Goal: Find specific page/section: Find specific page/section

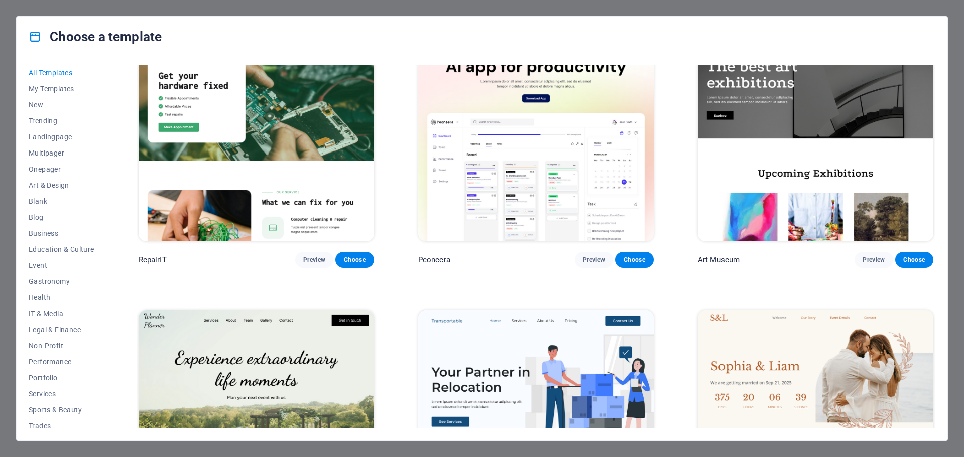
scroll to position [351, 0]
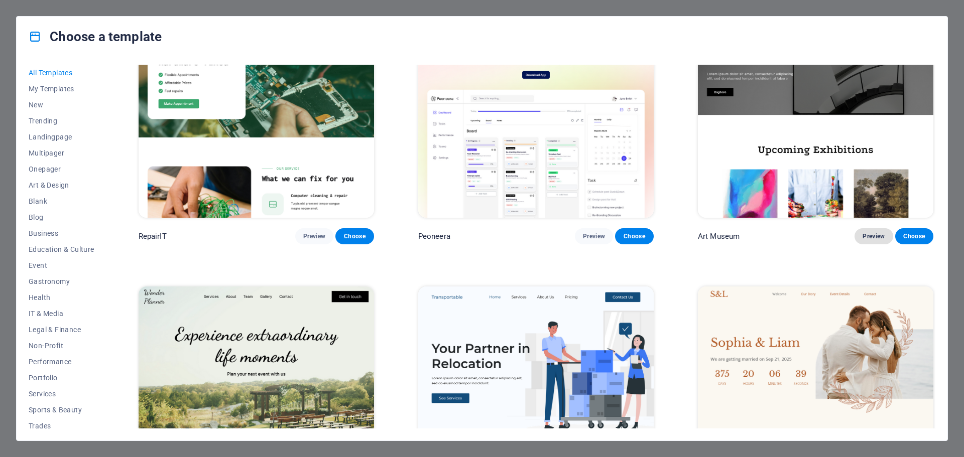
click at [875, 233] on span "Preview" at bounding box center [874, 236] width 22 height 8
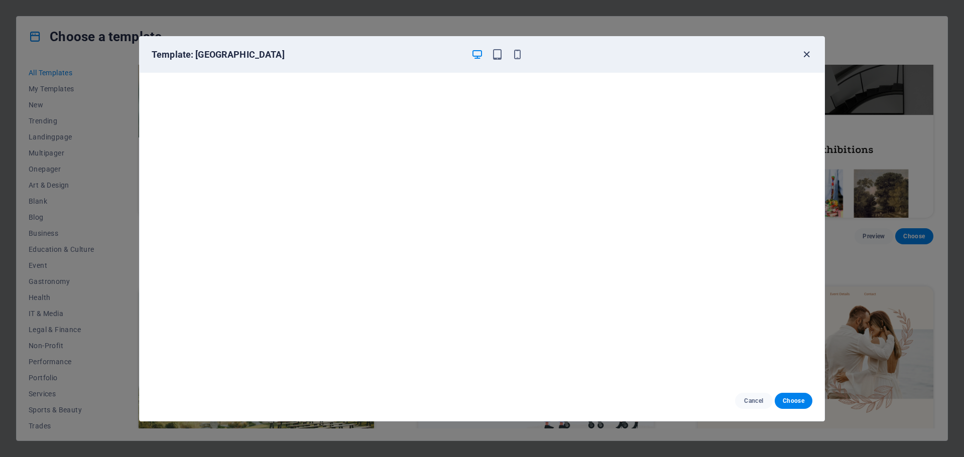
click at [805, 56] on icon "button" at bounding box center [807, 55] width 12 height 12
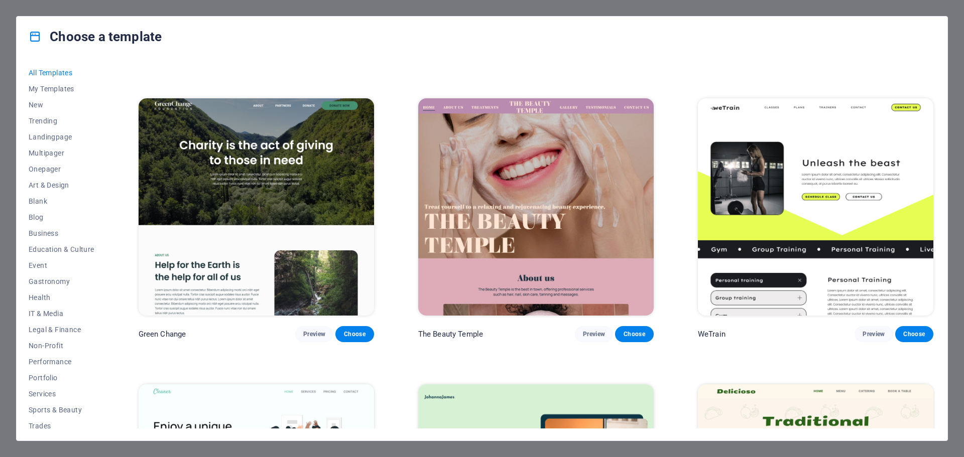
scroll to position [1707, 0]
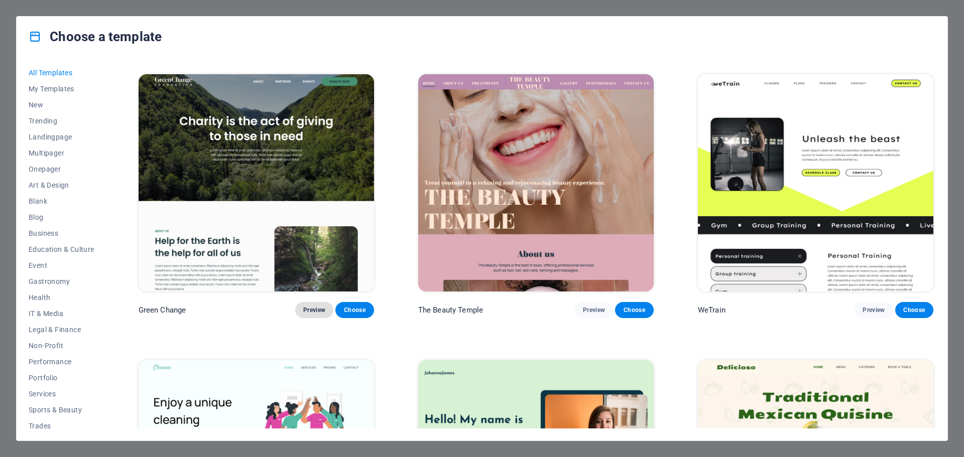
click at [319, 306] on span "Preview" at bounding box center [314, 310] width 22 height 8
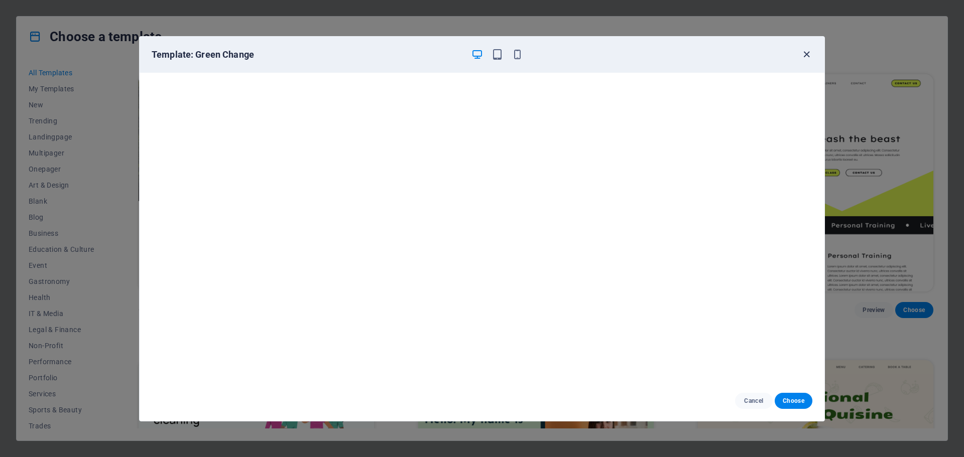
click at [806, 49] on icon "button" at bounding box center [807, 55] width 12 height 12
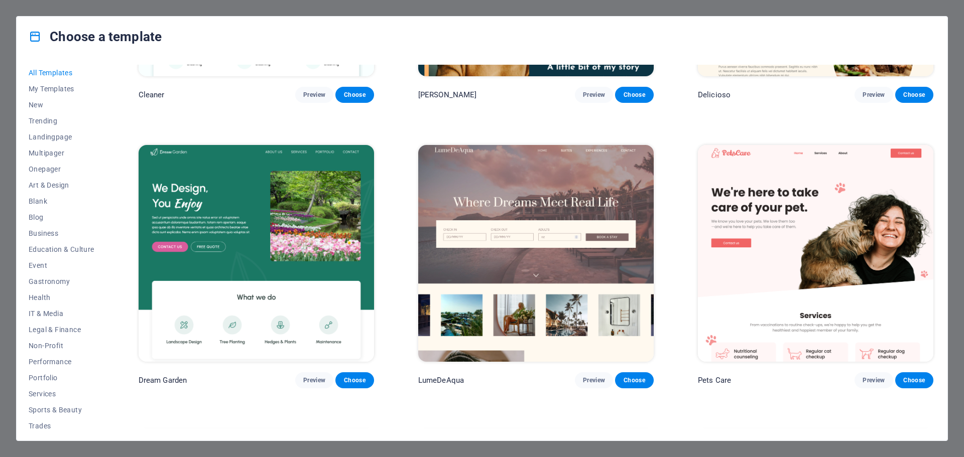
scroll to position [2209, 0]
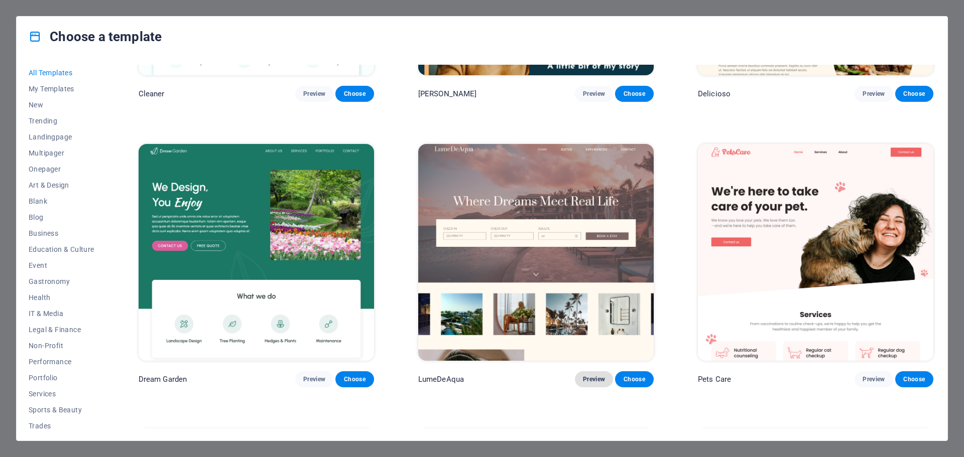
click at [589, 376] on span "Preview" at bounding box center [594, 380] width 22 height 8
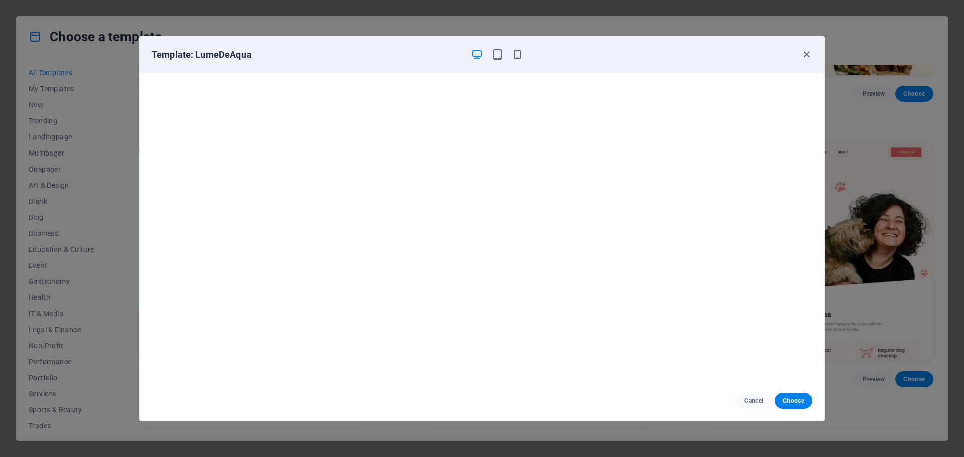
scroll to position [3, 0]
click at [810, 59] on icon "button" at bounding box center [807, 55] width 12 height 12
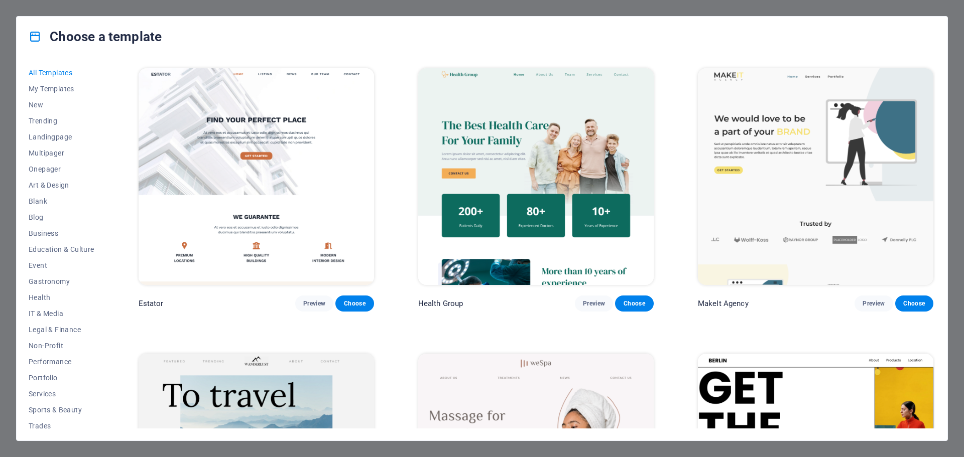
scroll to position [2862, 0]
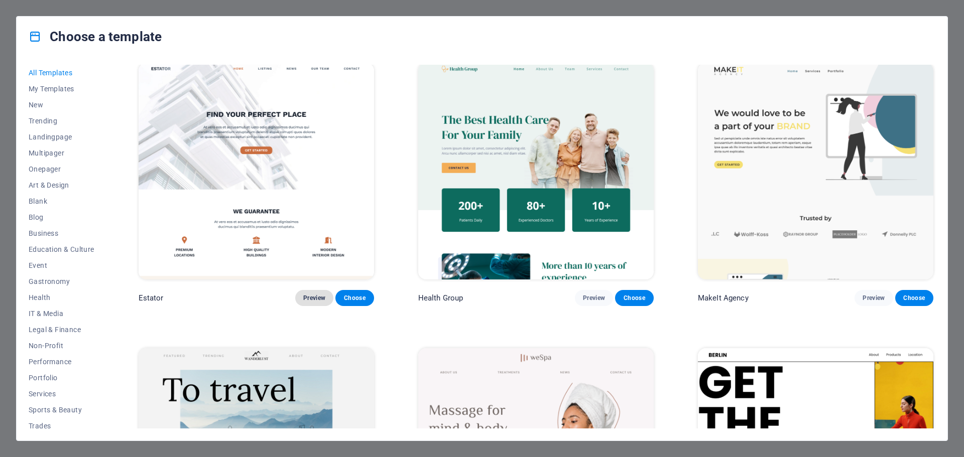
click at [304, 294] on span "Preview" at bounding box center [314, 298] width 22 height 8
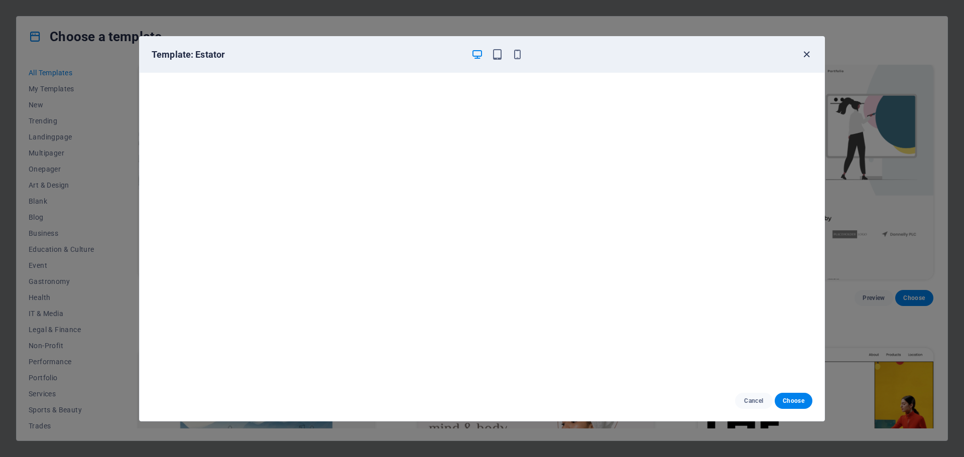
click at [808, 57] on icon "button" at bounding box center [807, 55] width 12 height 12
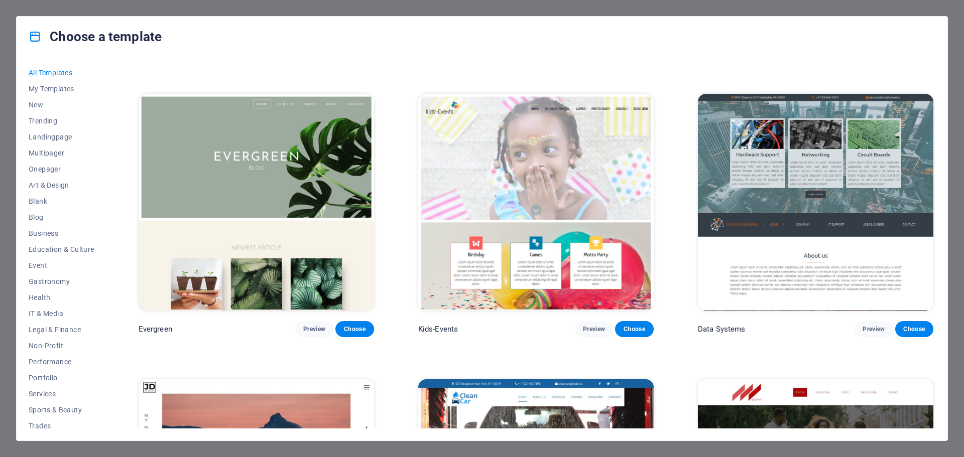
scroll to position [5122, 0]
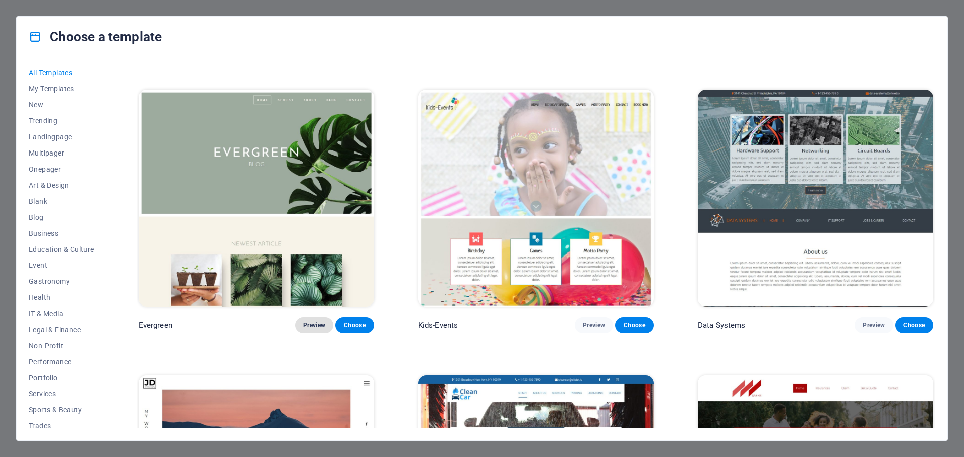
click at [316, 321] on span "Preview" at bounding box center [314, 325] width 22 height 8
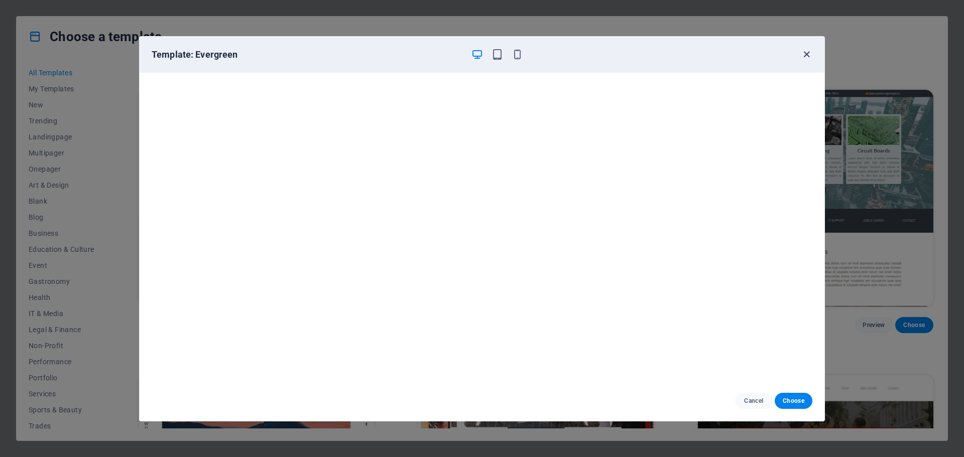
click at [807, 54] on icon "button" at bounding box center [807, 55] width 12 height 12
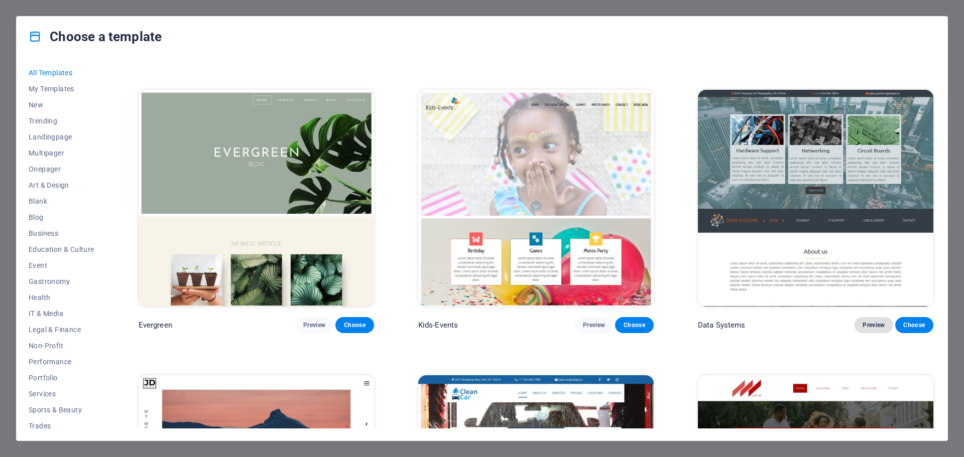
click at [871, 321] on span "Preview" at bounding box center [874, 325] width 22 height 8
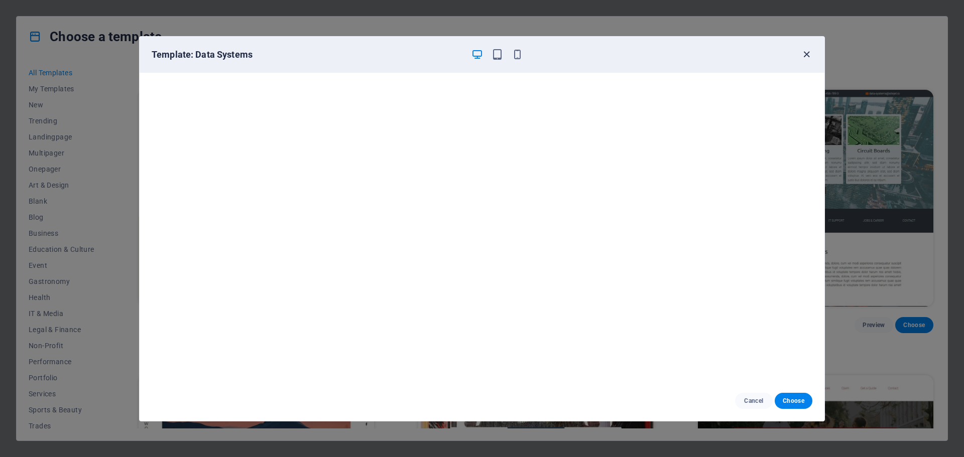
click at [808, 55] on icon "button" at bounding box center [807, 55] width 12 height 12
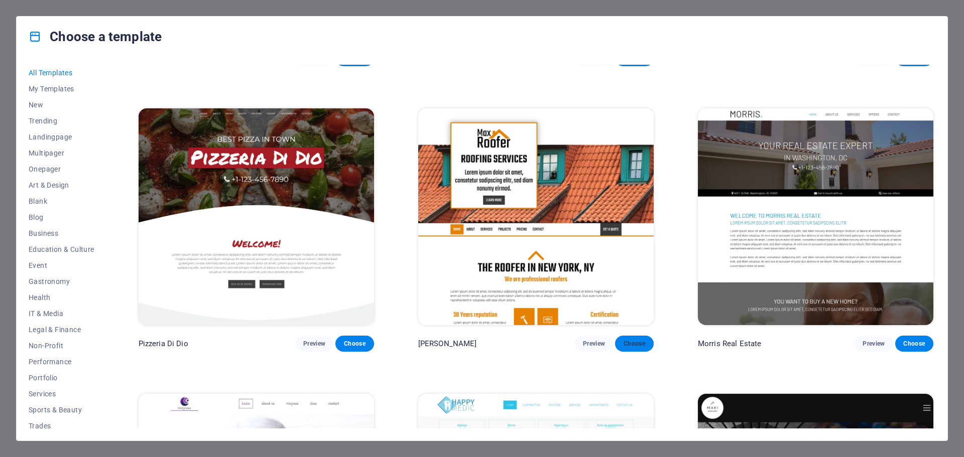
scroll to position [5975, 0]
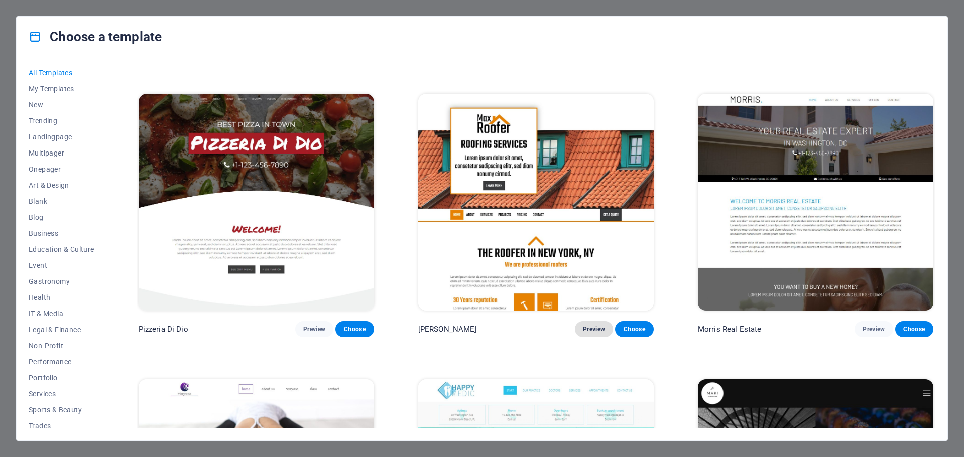
click at [583, 325] on span "Preview" at bounding box center [594, 329] width 22 height 8
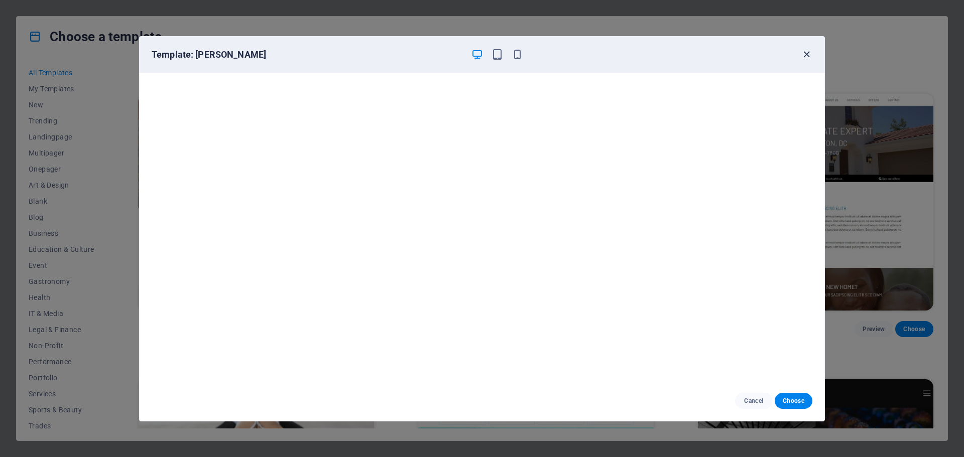
click at [803, 52] on icon "button" at bounding box center [807, 55] width 12 height 12
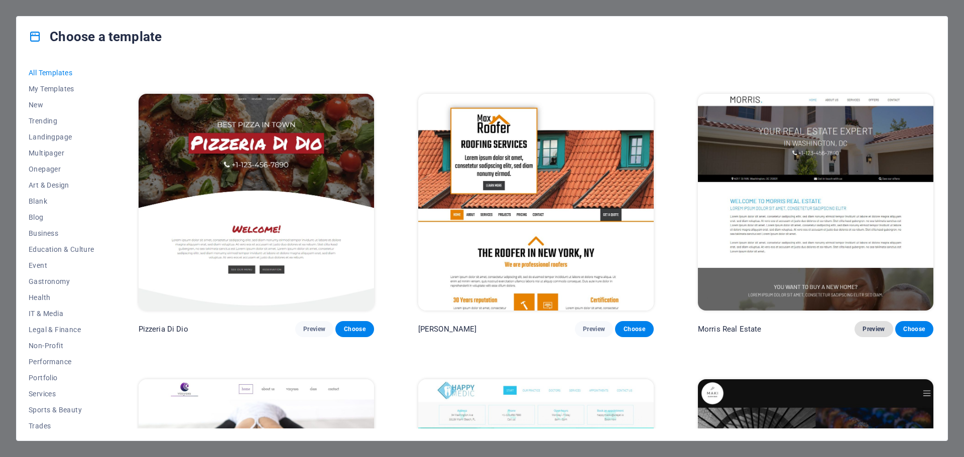
click at [876, 325] on span "Preview" at bounding box center [874, 329] width 22 height 8
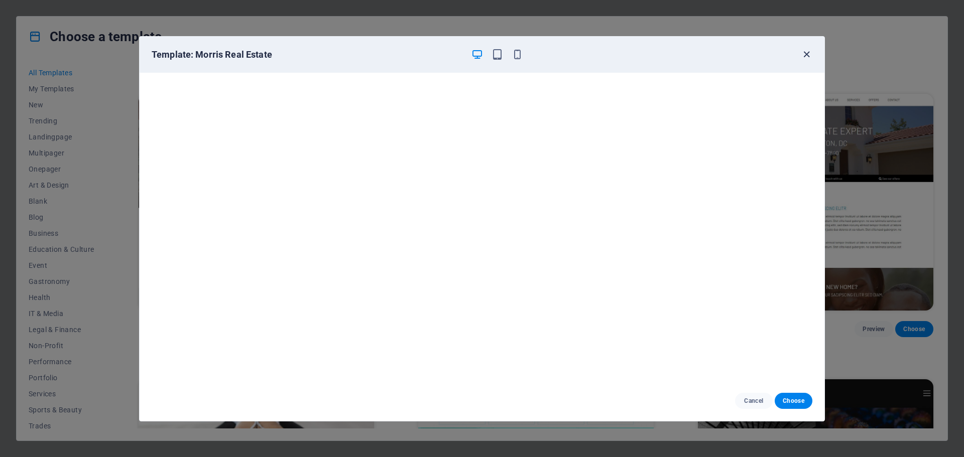
click at [804, 55] on icon "button" at bounding box center [807, 55] width 12 height 12
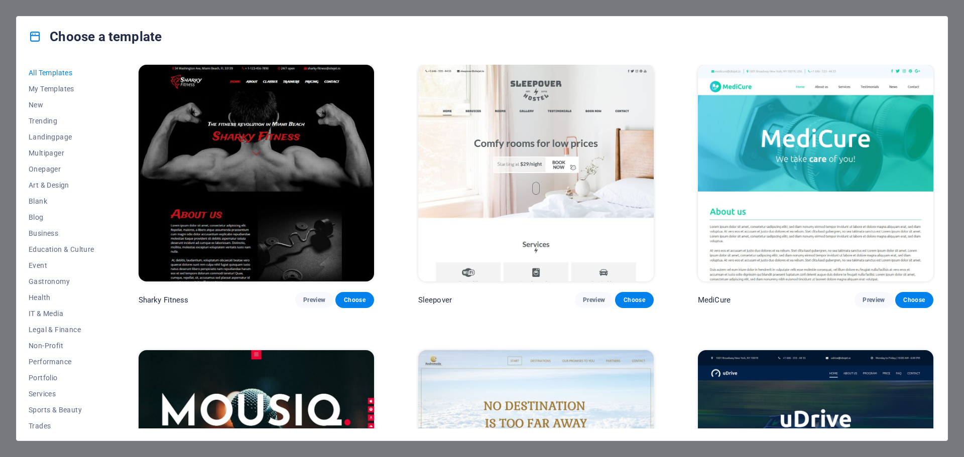
scroll to position [9138, 0]
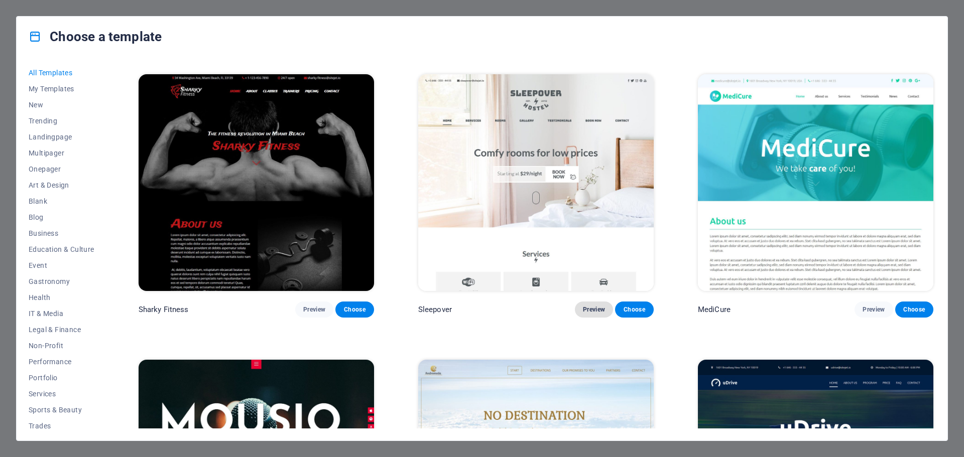
click at [598, 306] on span "Preview" at bounding box center [594, 310] width 22 height 8
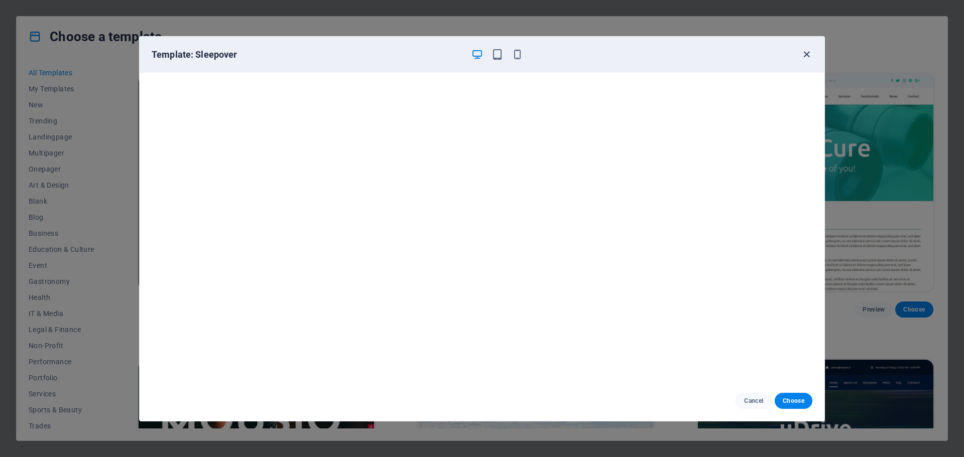
click at [808, 54] on icon "button" at bounding box center [807, 55] width 12 height 12
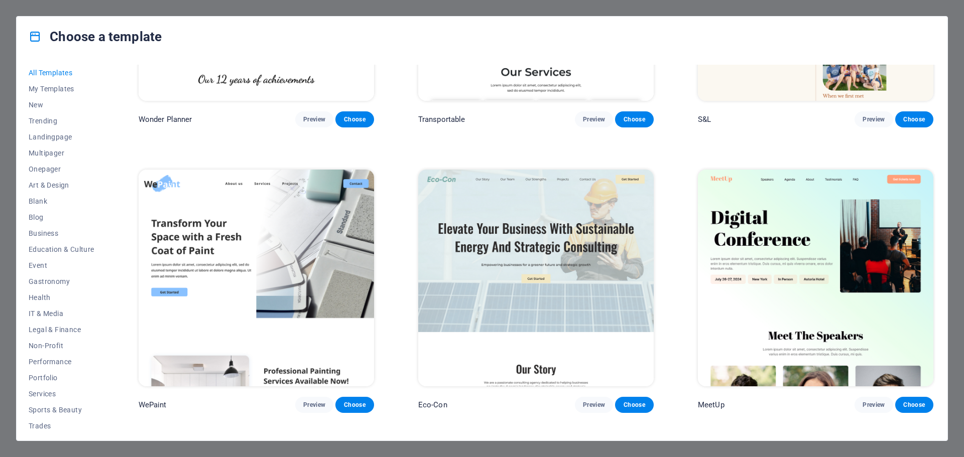
scroll to position [753, 0]
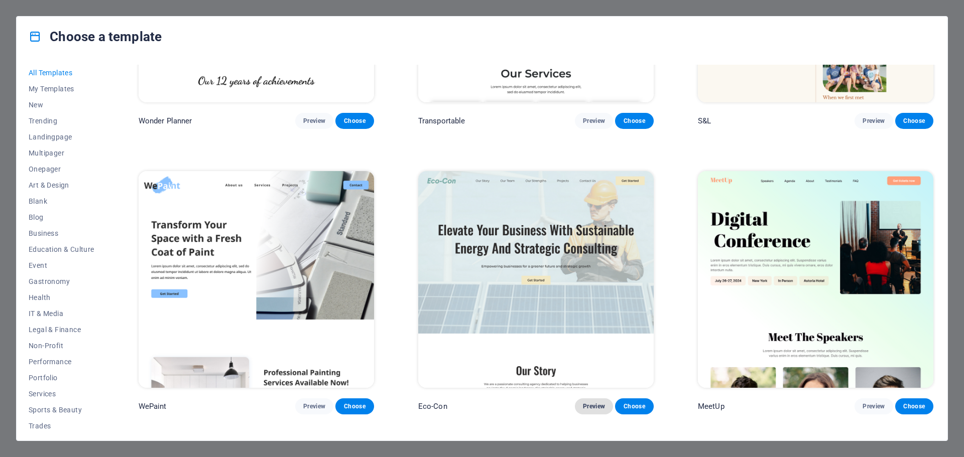
click at [587, 403] on span "Preview" at bounding box center [594, 407] width 22 height 8
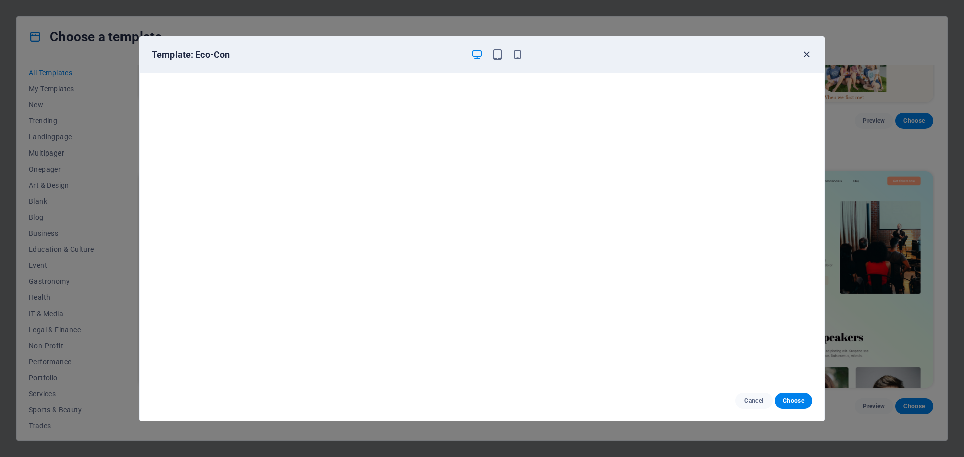
click at [804, 54] on icon "button" at bounding box center [807, 55] width 12 height 12
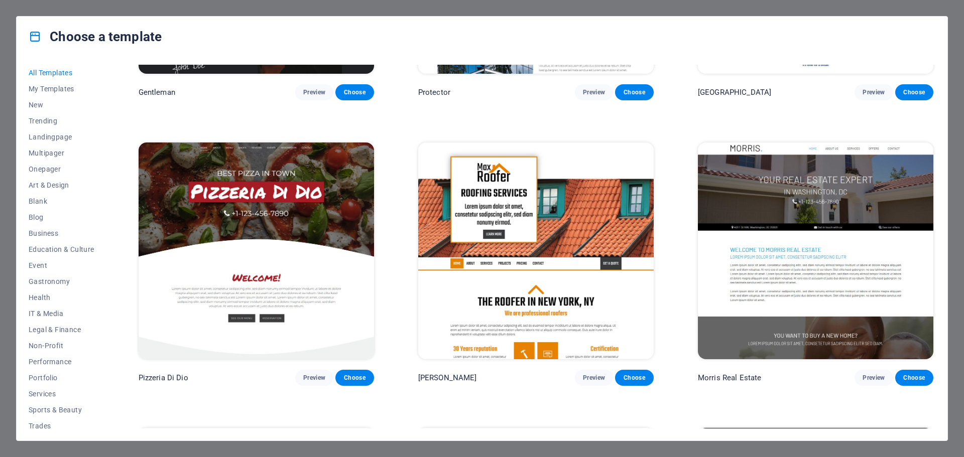
scroll to position [5975, 0]
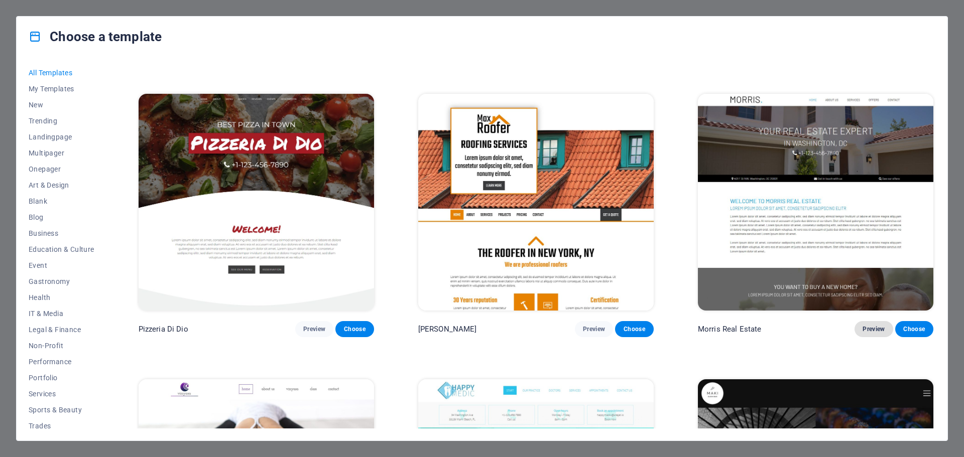
click at [865, 325] on span "Preview" at bounding box center [874, 329] width 22 height 8
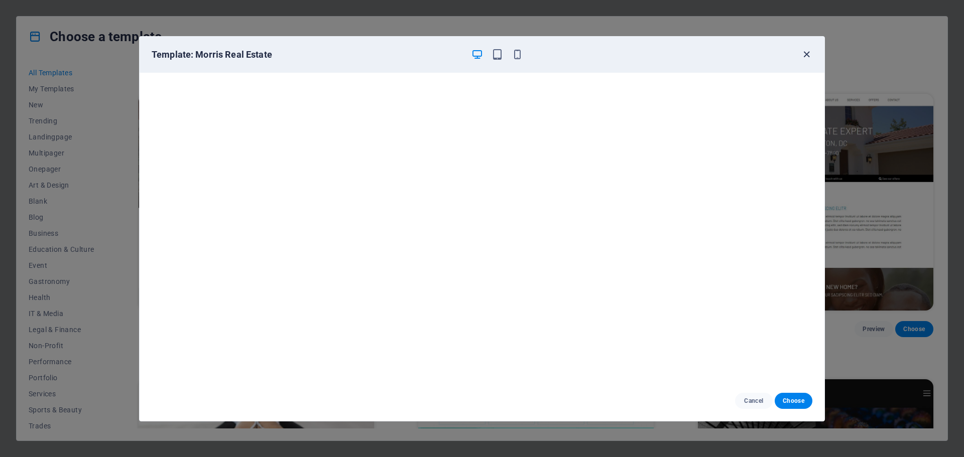
click at [806, 53] on icon "button" at bounding box center [807, 55] width 12 height 12
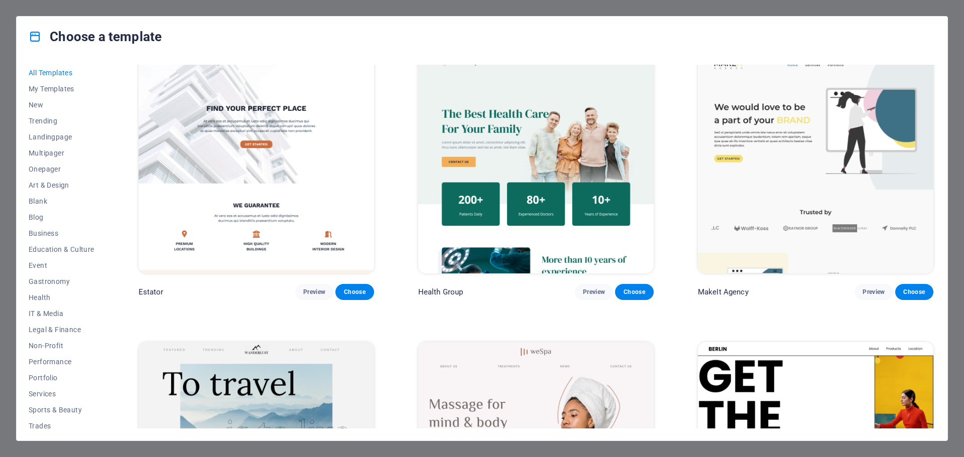
scroll to position [2862, 0]
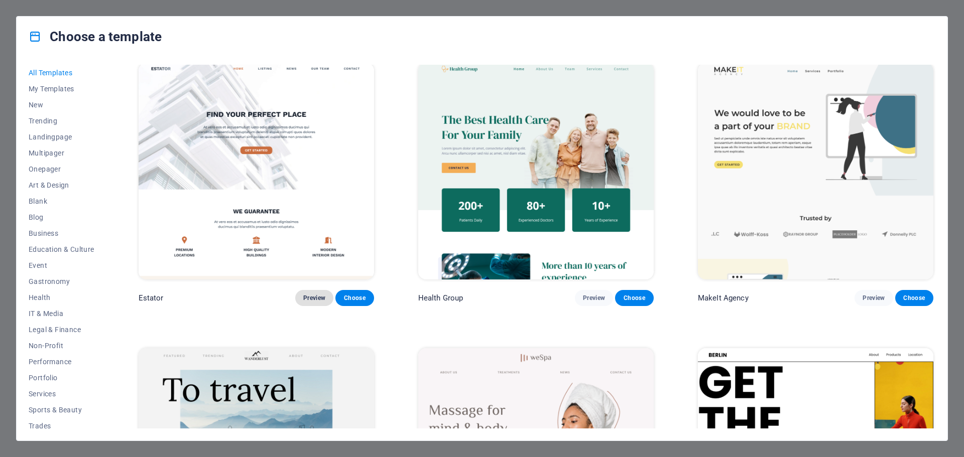
click at [314, 294] on span "Preview" at bounding box center [314, 298] width 22 height 8
